Goal: Task Accomplishment & Management: Complete application form

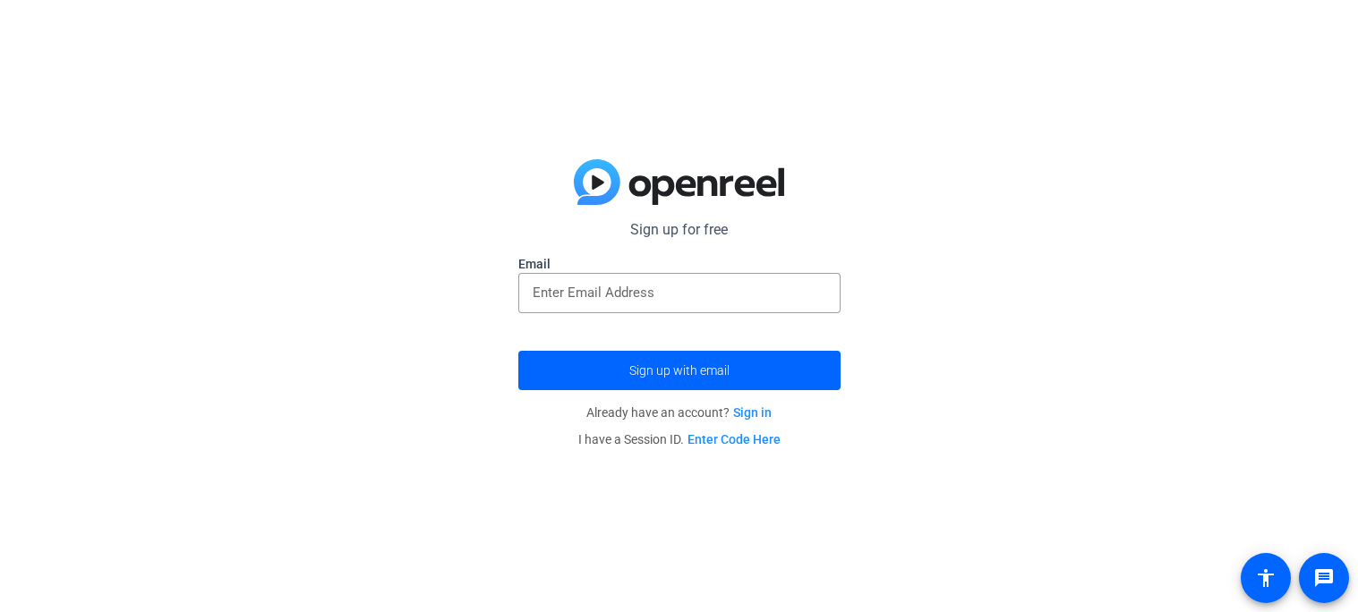
click at [700, 270] on label "Email" at bounding box center [679, 264] width 322 height 18
click at [678, 278] on div at bounding box center [680, 293] width 294 height 40
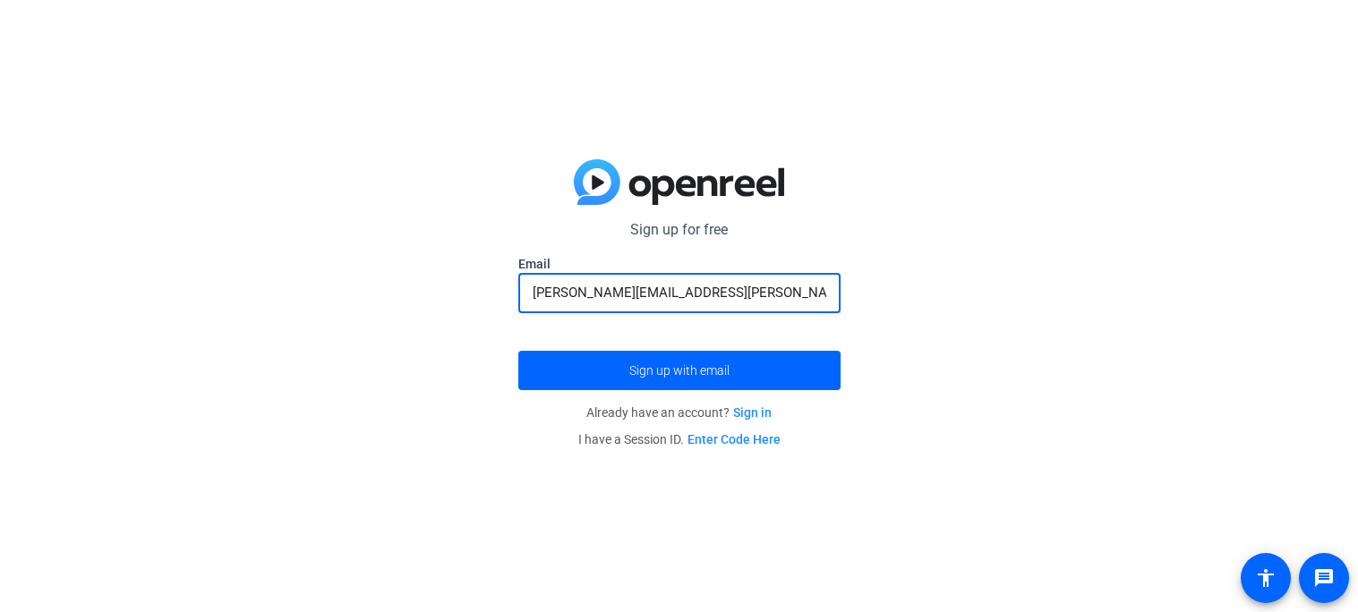
type input "[PERSON_NAME][EMAIL_ADDRESS][PERSON_NAME][DOMAIN_NAME]"
click at [518, 351] on button "Sign up with email" at bounding box center [679, 370] width 322 height 39
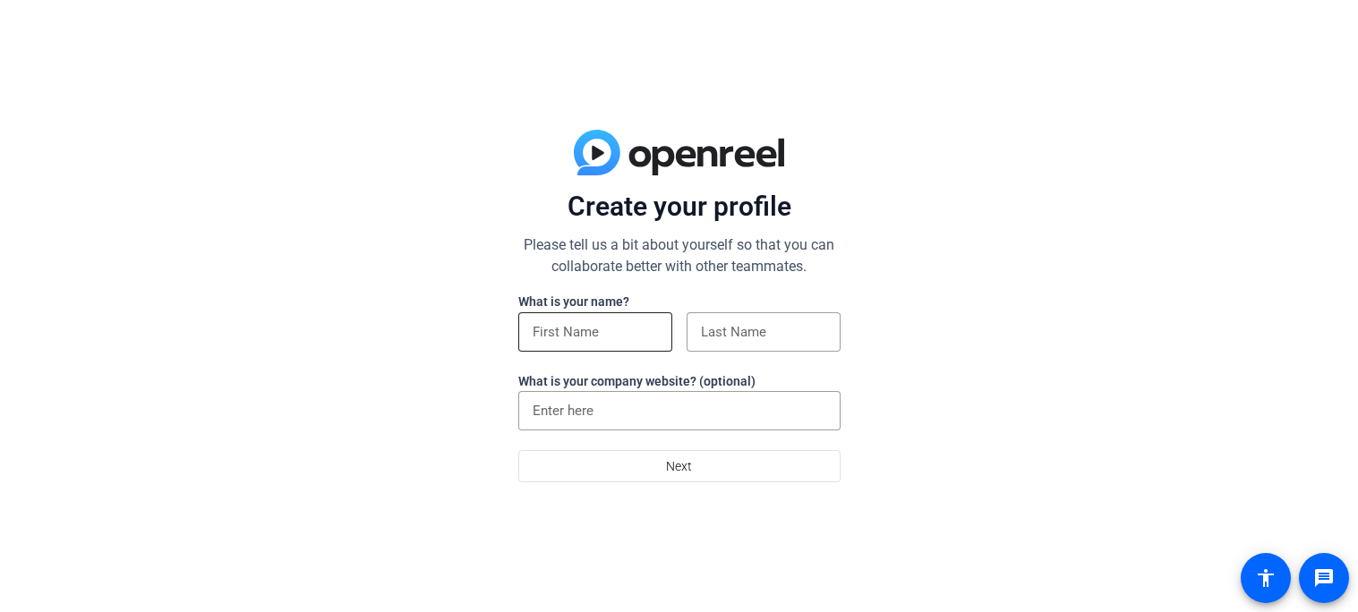
click at [580, 345] on div at bounding box center [595, 331] width 125 height 39
type input "Grayson"
click at [792, 331] on input at bounding box center [763, 331] width 125 height 21
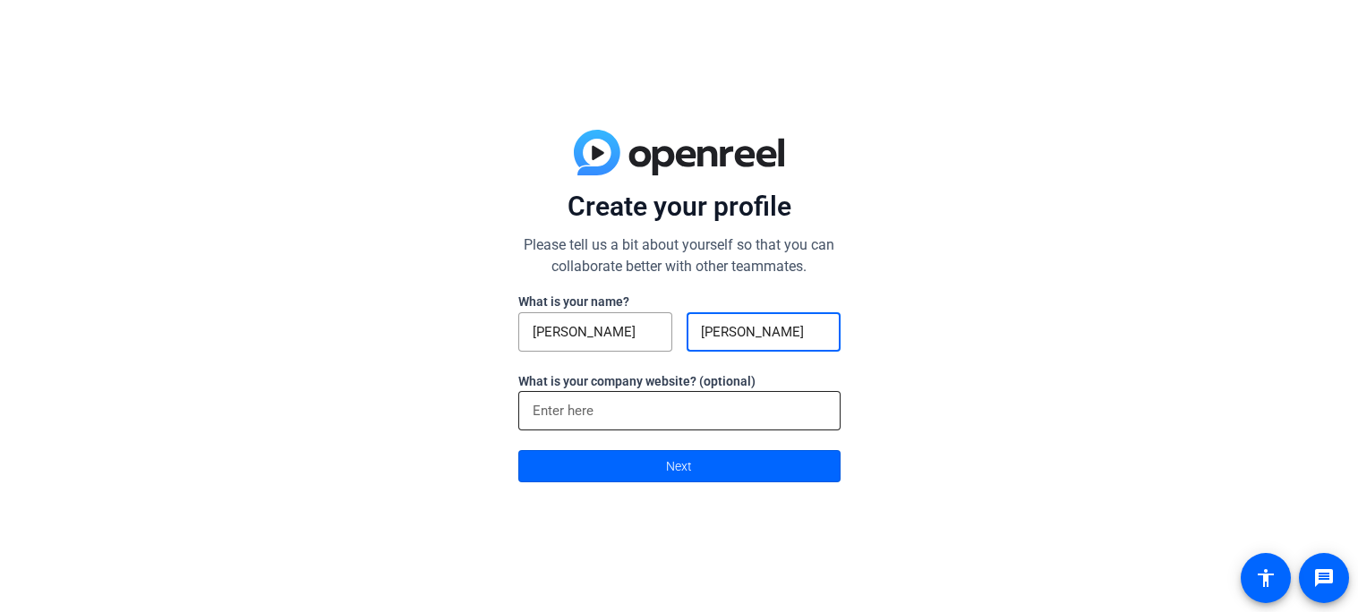
type input "Graves"
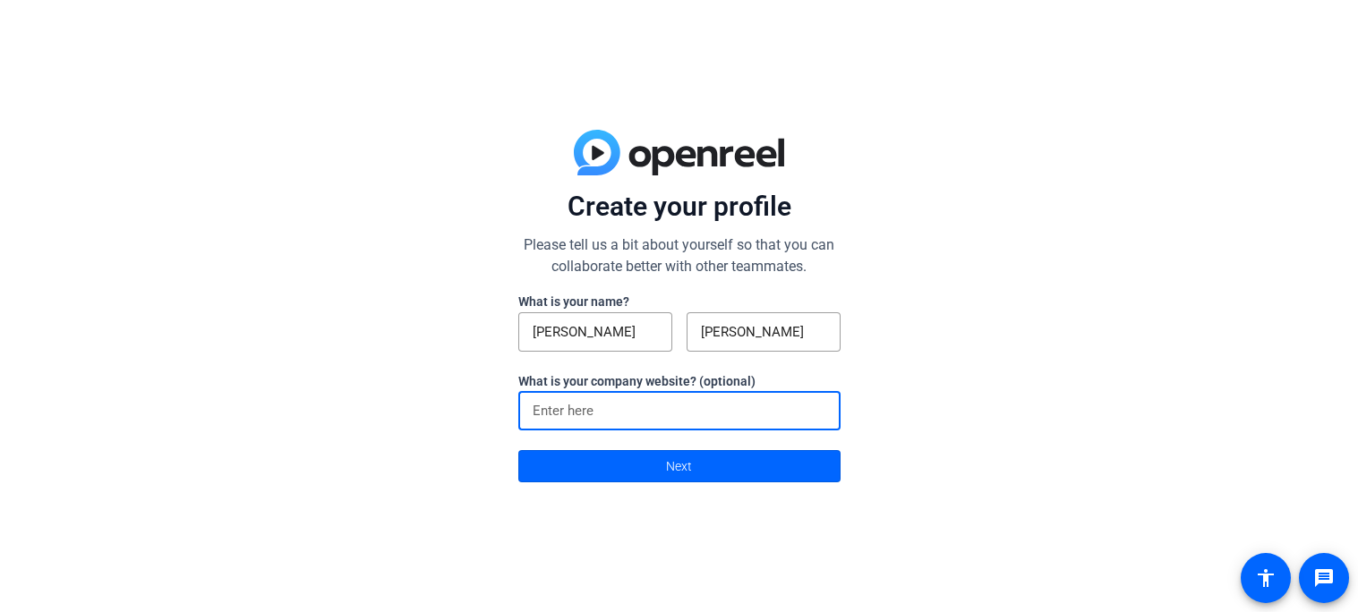
click at [648, 400] on input at bounding box center [680, 410] width 294 height 21
click at [614, 464] on span at bounding box center [679, 466] width 320 height 43
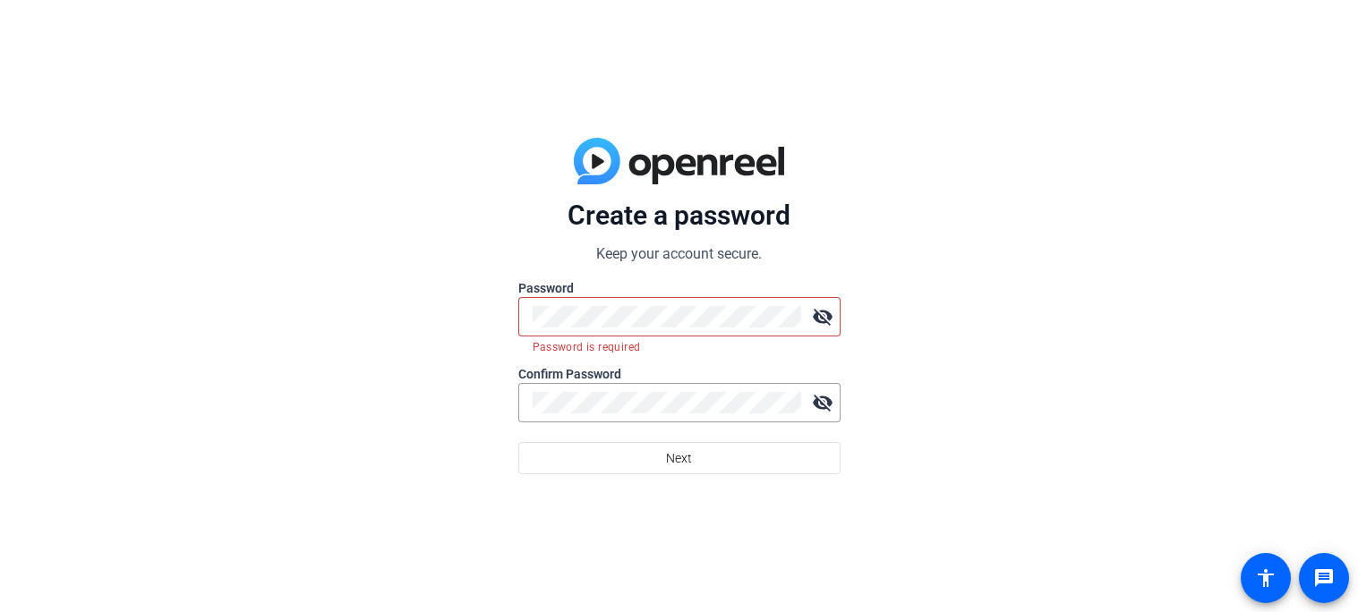
click at [831, 309] on mat-icon "visibility_off" at bounding box center [823, 317] width 36 height 36
click at [818, 412] on mat-icon "visibility_off" at bounding box center [823, 403] width 36 height 36
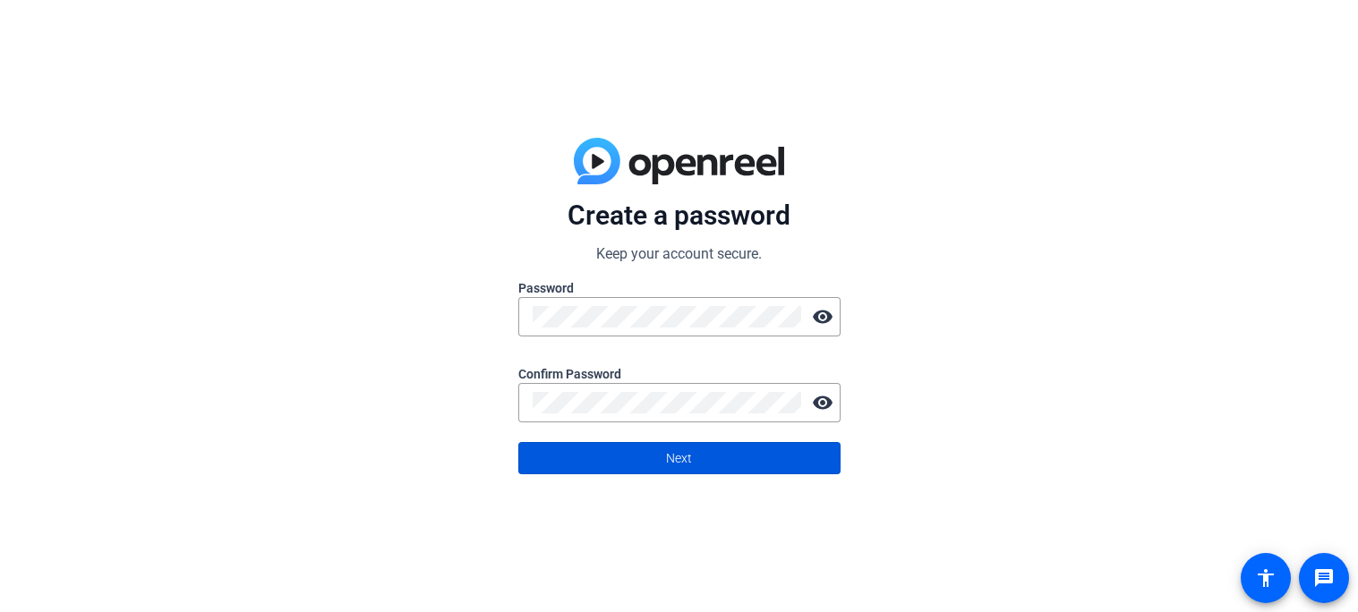
click at [631, 459] on span at bounding box center [679, 458] width 320 height 43
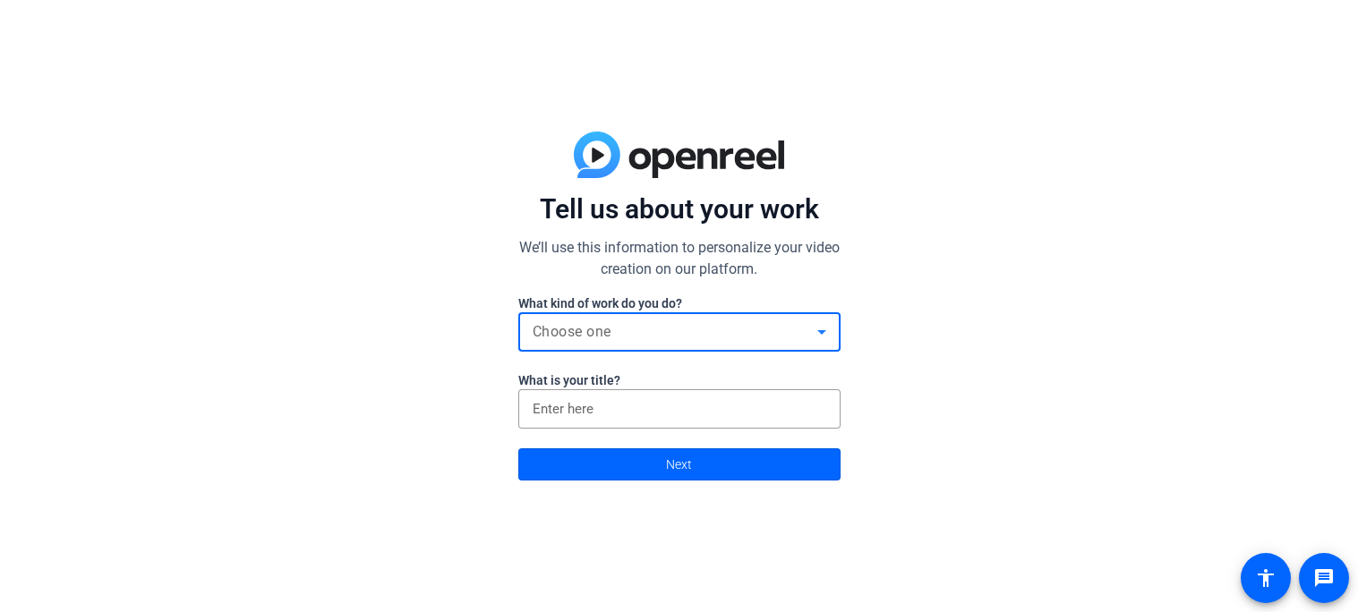
click at [588, 328] on span "Choose one" at bounding box center [572, 331] width 79 height 17
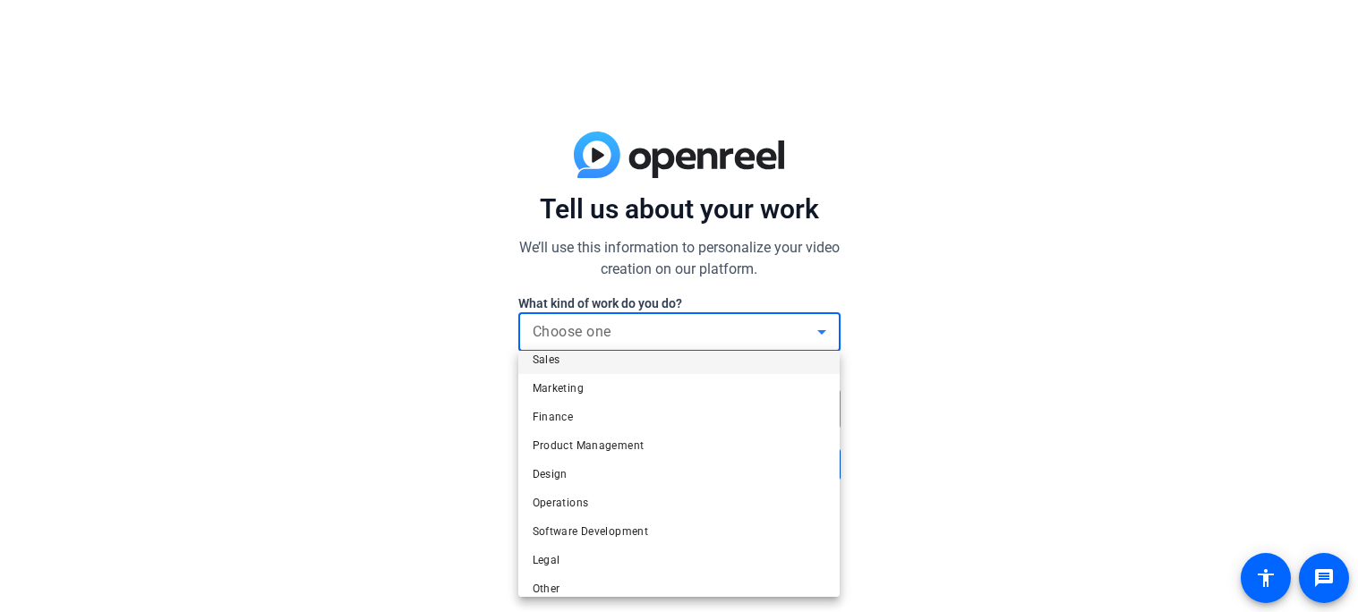
scroll to position [55, 0]
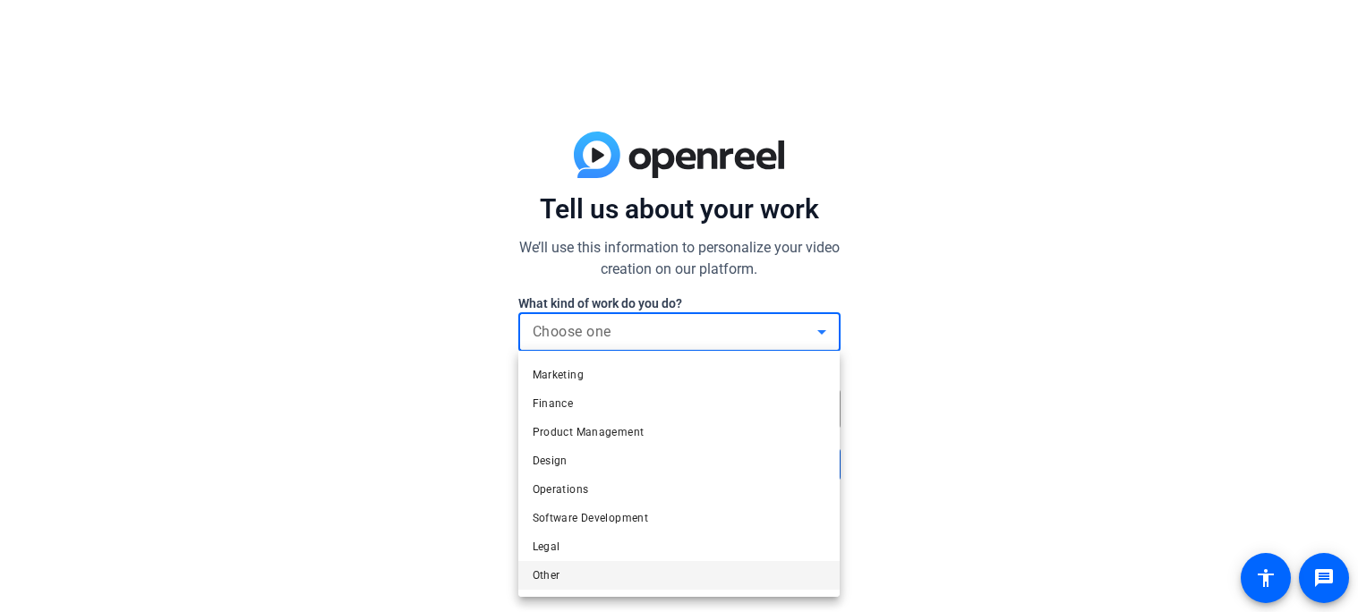
click at [554, 580] on span "Other" at bounding box center [547, 575] width 28 height 21
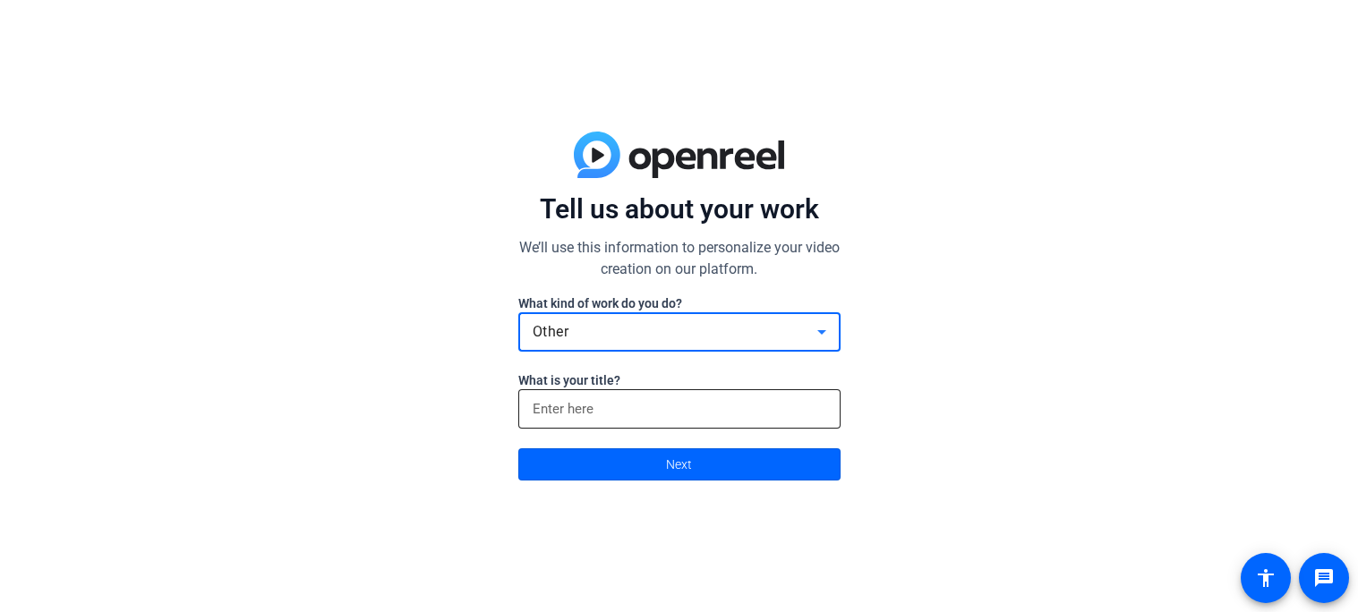
click at [565, 412] on input at bounding box center [680, 408] width 294 height 21
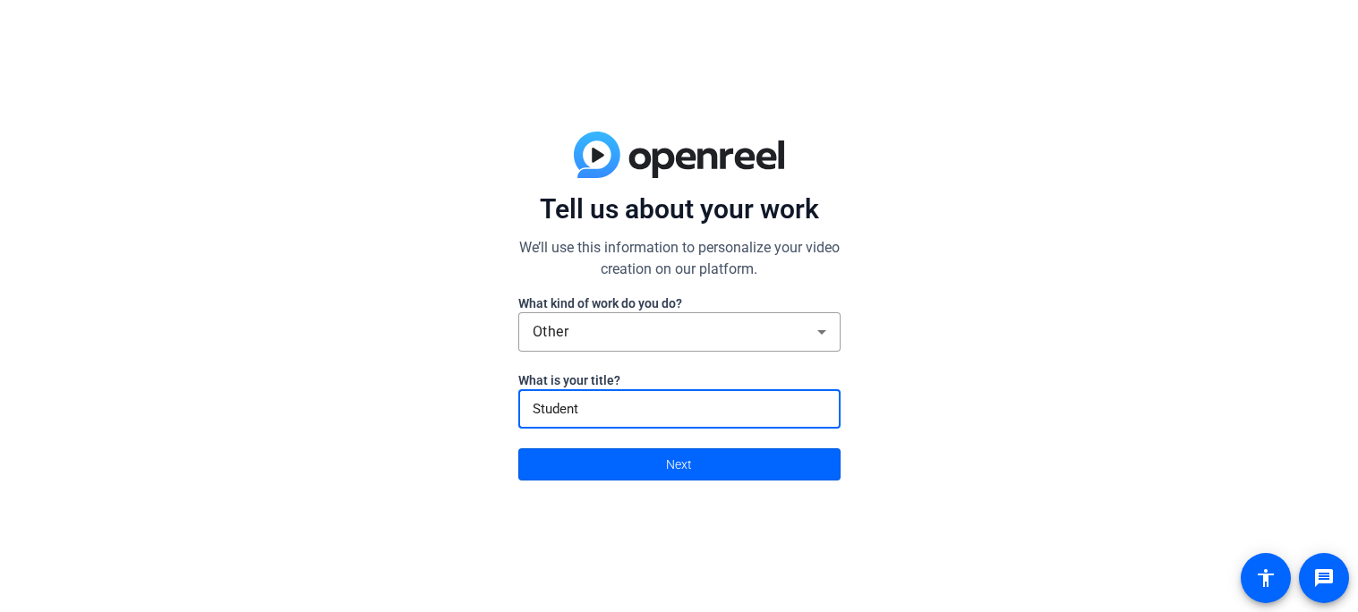
type input "Student"
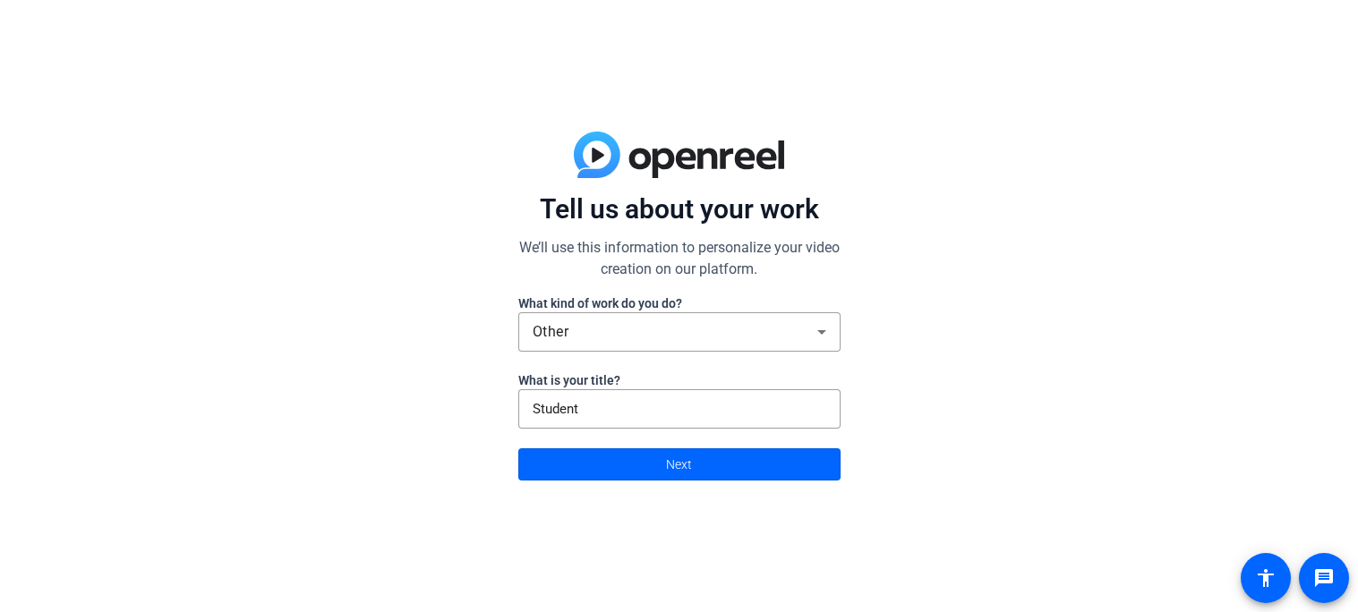
click at [341, 434] on div "Tell us about your work We’ll use this information to personalize your video cr…" at bounding box center [679, 306] width 1358 height 612
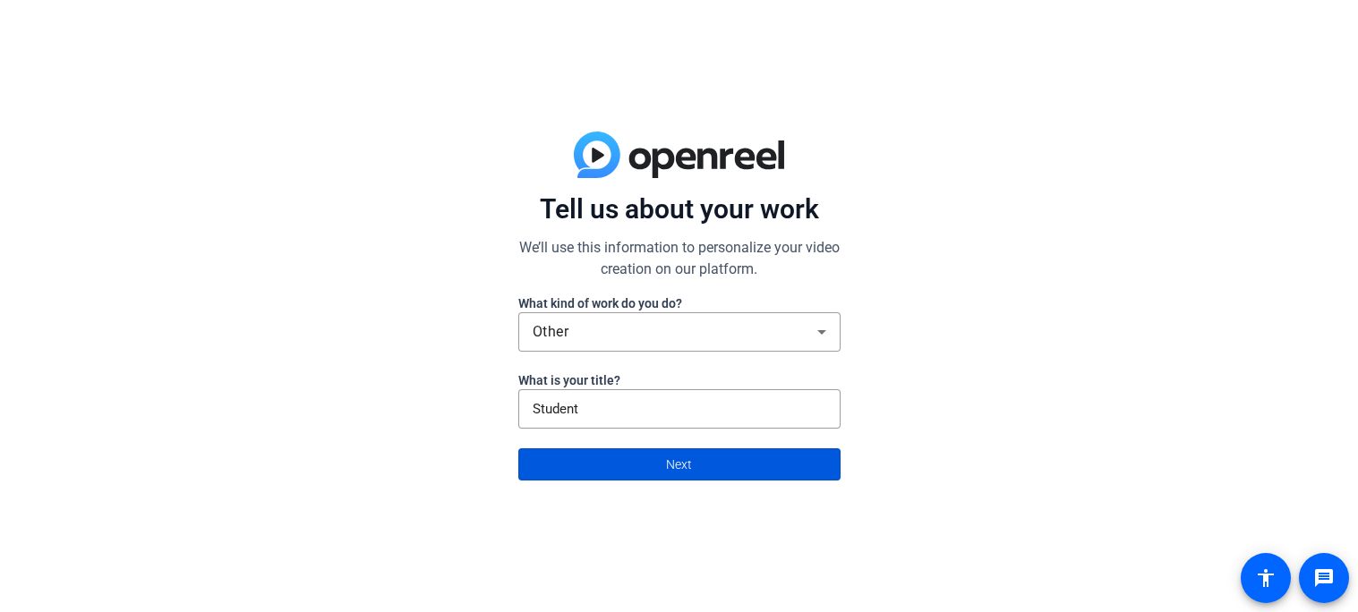
click at [538, 452] on span at bounding box center [679, 464] width 320 height 43
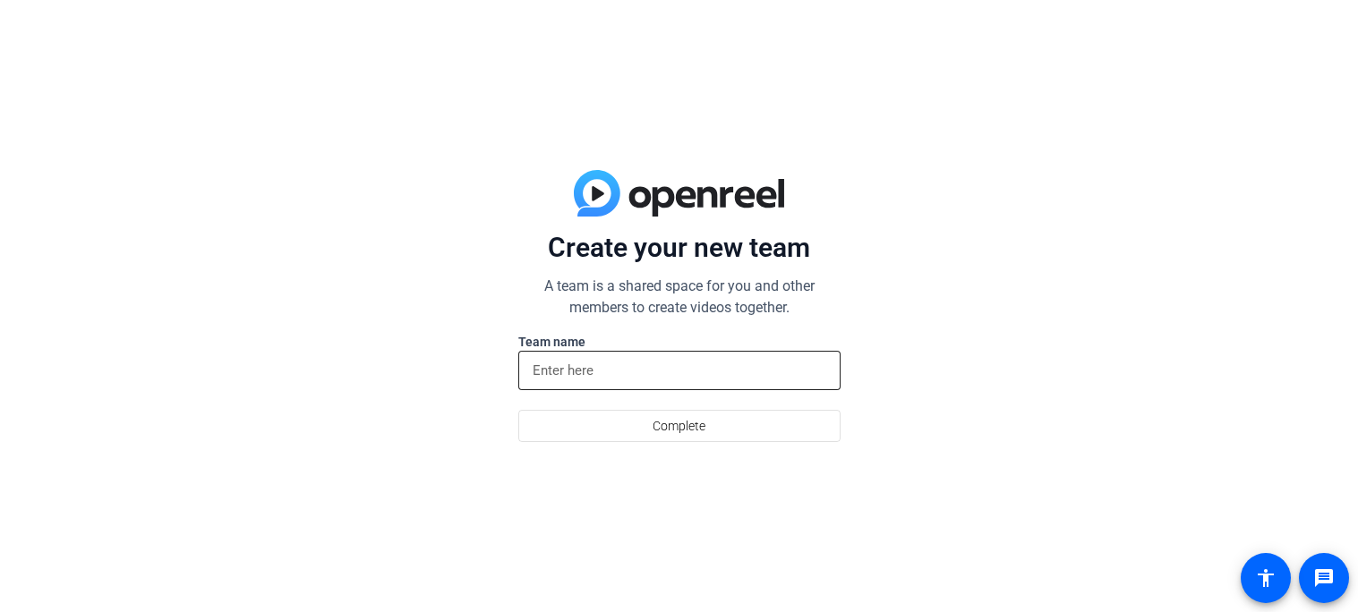
click at [537, 379] on input at bounding box center [680, 370] width 294 height 21
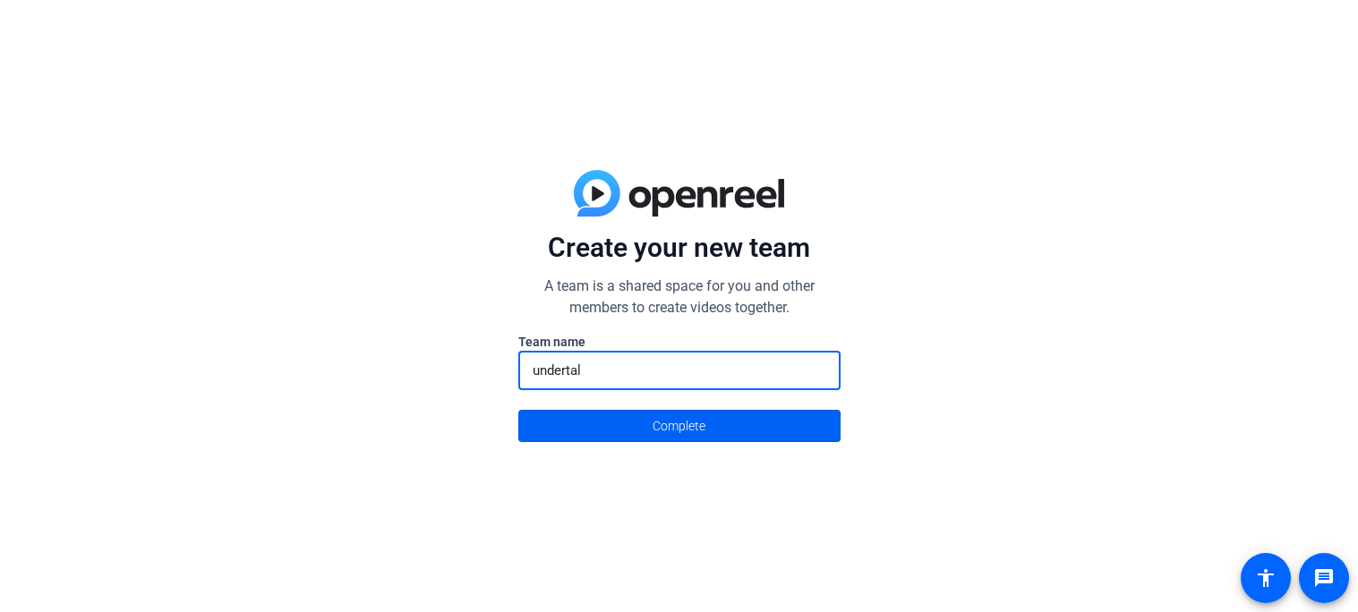
type input "undertale"
type input "Undertale or other"
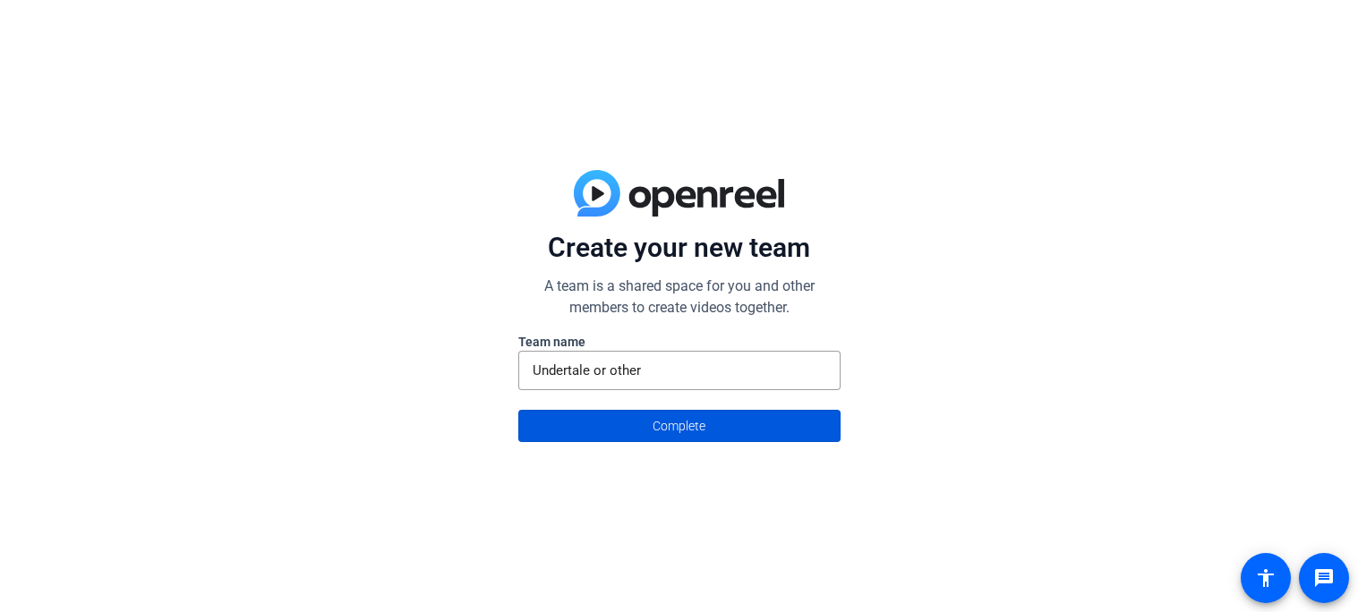
click at [529, 428] on span at bounding box center [679, 426] width 320 height 43
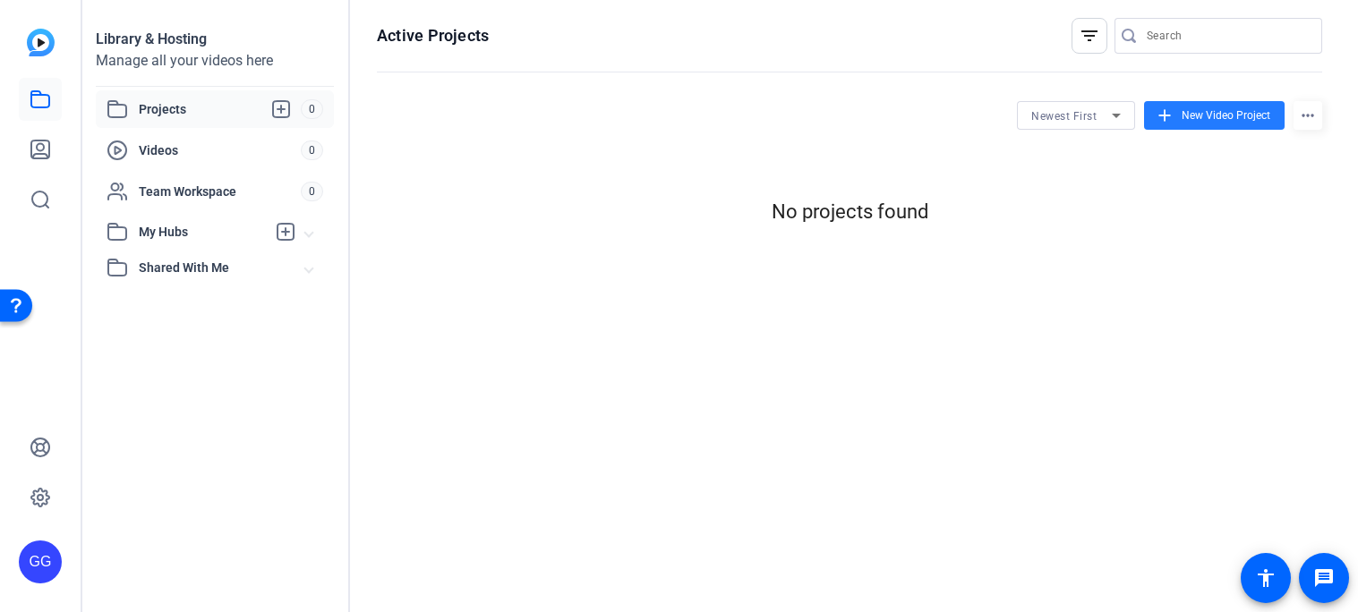
click at [1180, 124] on span at bounding box center [1214, 115] width 141 height 43
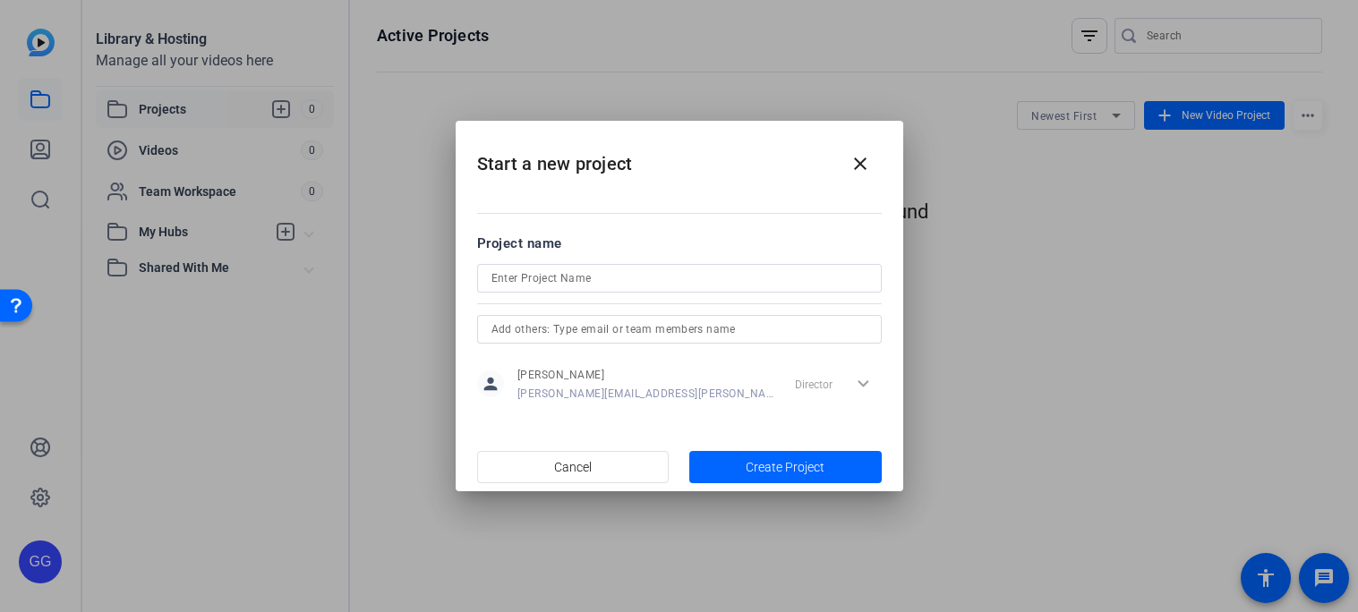
click at [494, 266] on div at bounding box center [679, 278] width 376 height 29
type input "b"
type input "But it refused"
click at [593, 407] on mat-dialog-content "Project name But it refused person Grayson Graves grayson.graves@student.ocacad…" at bounding box center [679, 317] width 447 height 249
click at [740, 463] on span "button" at bounding box center [785, 467] width 192 height 43
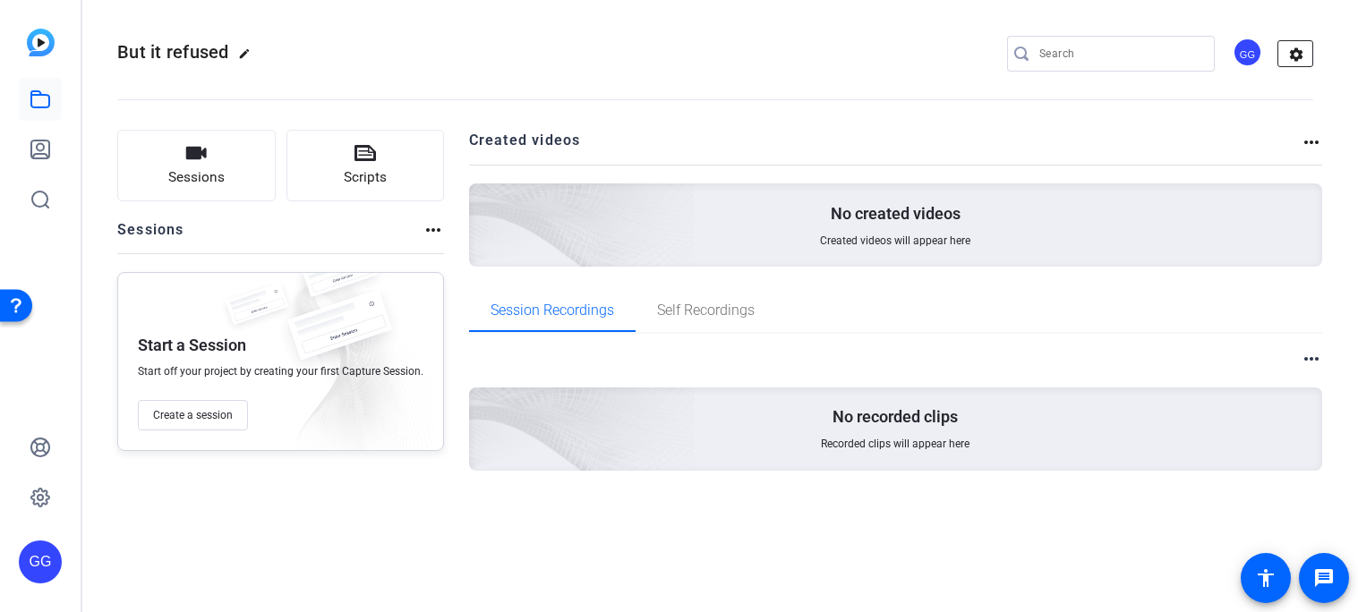
click at [1292, 59] on mat-icon "settings" at bounding box center [1296, 54] width 36 height 27
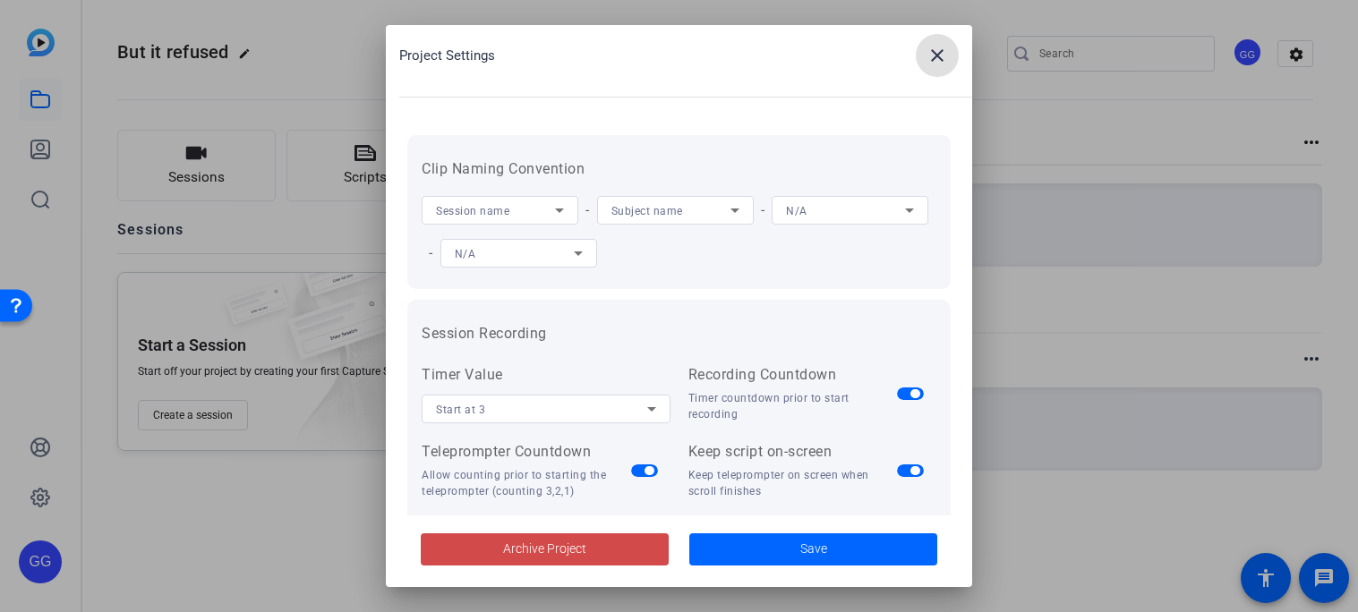
click at [635, 559] on span at bounding box center [545, 549] width 248 height 43
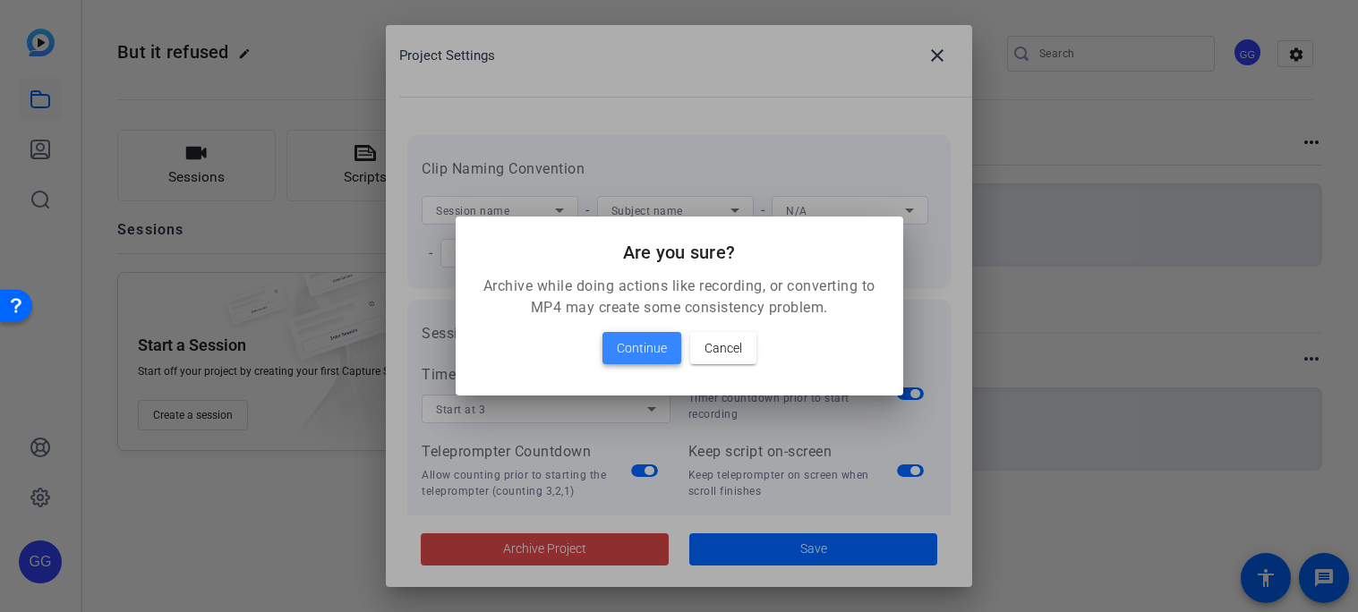
click at [630, 360] on span at bounding box center [641, 348] width 79 height 43
